Goal: Transaction & Acquisition: Download file/media

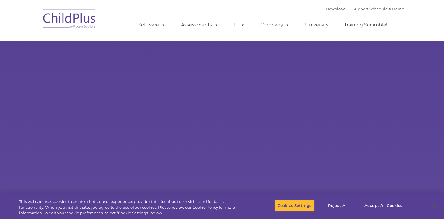
type input ""
select select "MEDIUM"
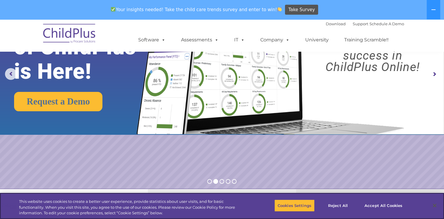
scroll to position [60, 0]
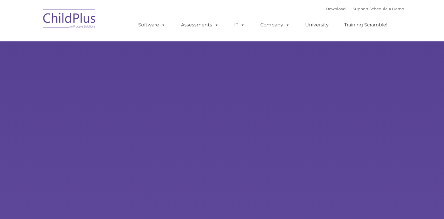
type input ""
select select "MEDIUM"
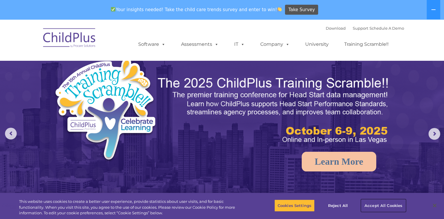
click at [393, 203] on button "Accept All Cookies" at bounding box center [383, 205] width 44 height 12
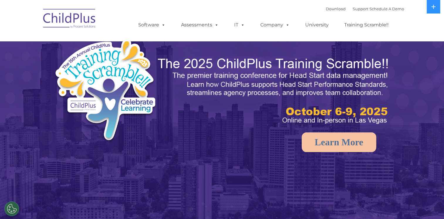
select select "MEDIUM"
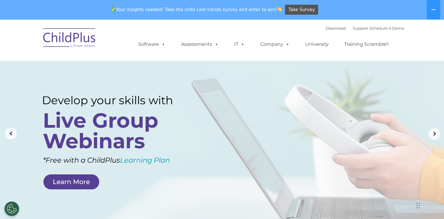
click at [350, 57] on nav "Download Support | Schedule A Demo  MENU MENU Software ChildPlus: The original…" at bounding box center [222, 39] width 444 height 41
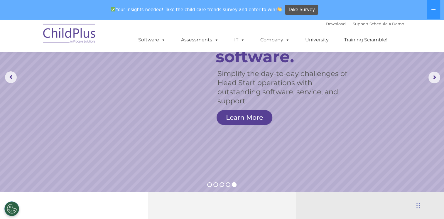
scroll to position [59, 0]
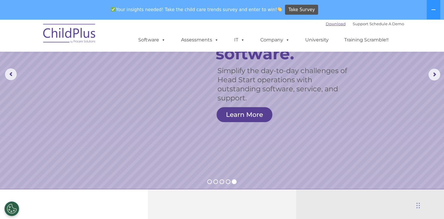
click at [326, 25] on link "Download" at bounding box center [336, 23] width 20 height 5
